Goal: Go to known website: Access a specific website the user already knows

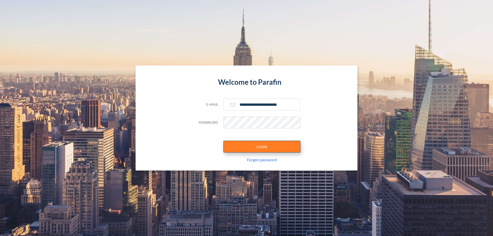
click at [262, 147] on button "LOGIN" at bounding box center [261, 147] width 77 height 12
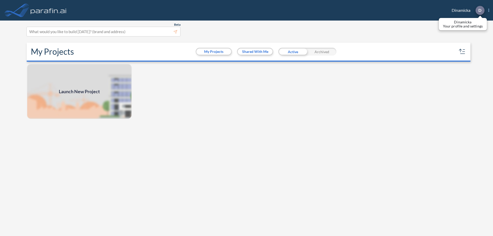
click at [479, 10] on p "D" at bounding box center [479, 10] width 3 height 5
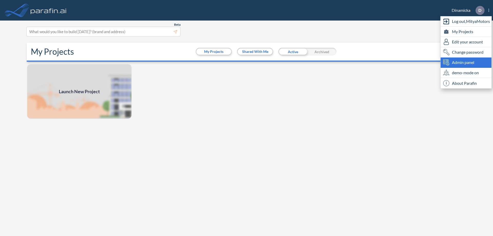
click at [466, 62] on span "Admin panel" at bounding box center [463, 62] width 22 height 6
